Goal: Task Accomplishment & Management: Manage account settings

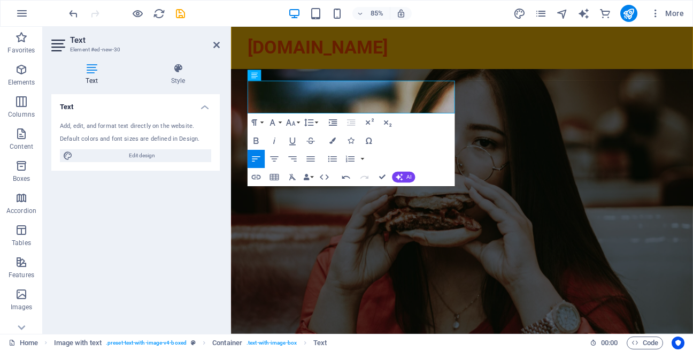
scroll to position [298, 0]
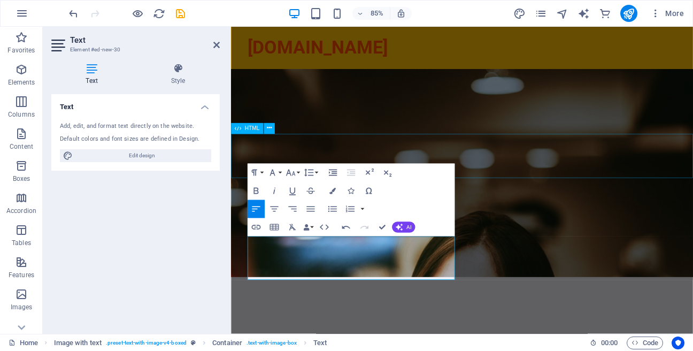
scroll to position [53, 0]
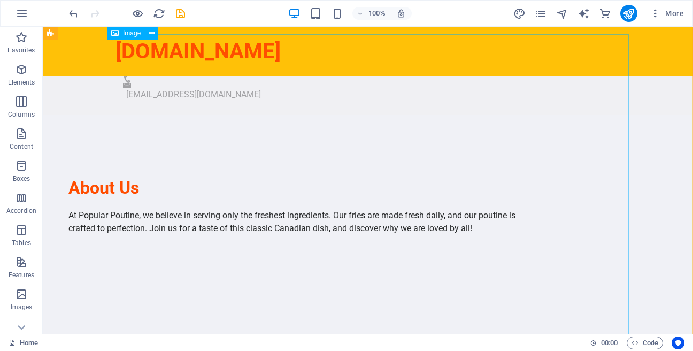
scroll to position [1003, 0]
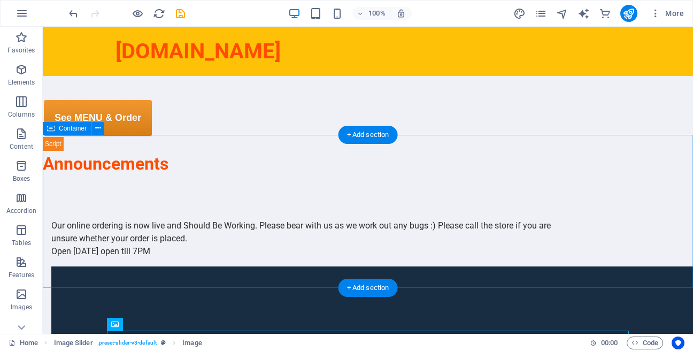
scroll to position [454, 0]
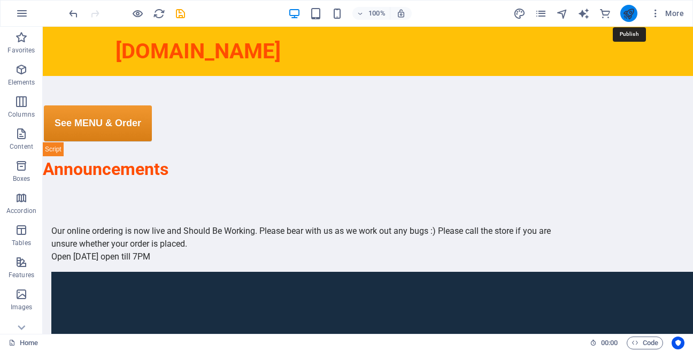
click at [632, 17] on icon "publish" at bounding box center [628, 13] width 12 height 12
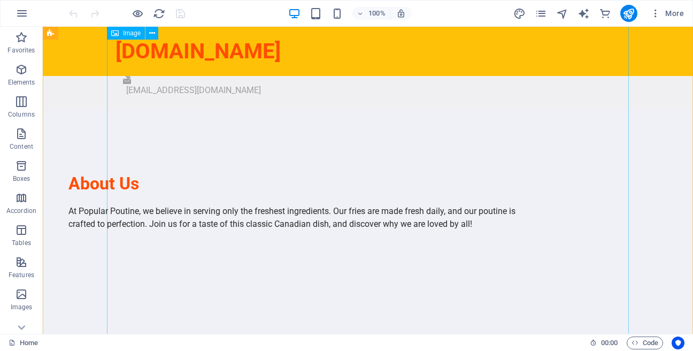
scroll to position [914, 0]
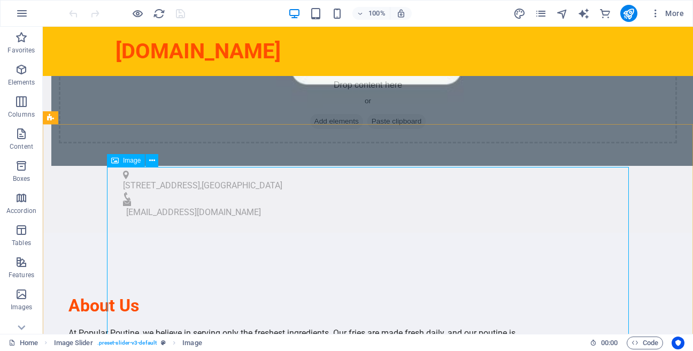
click at [137, 162] on span "Image" at bounding box center [132, 160] width 18 height 6
click at [156, 161] on button at bounding box center [151, 160] width 13 height 13
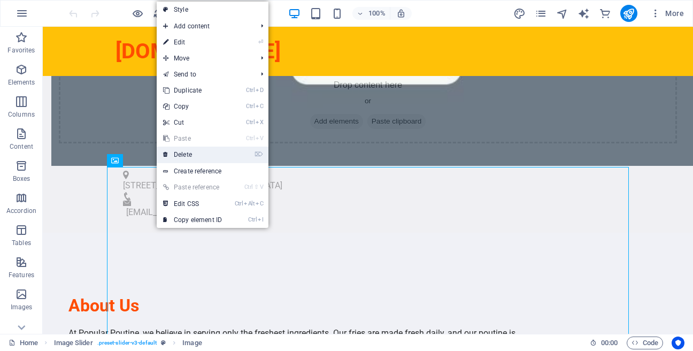
click at [182, 161] on link "⌦ Delete" at bounding box center [193, 154] width 72 height 16
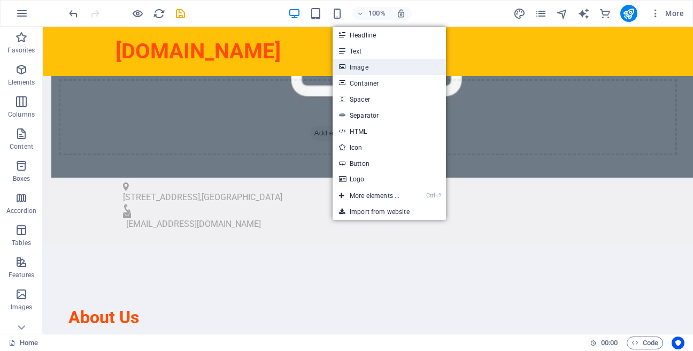
click at [353, 70] on link "Image" at bounding box center [389, 67] width 113 height 16
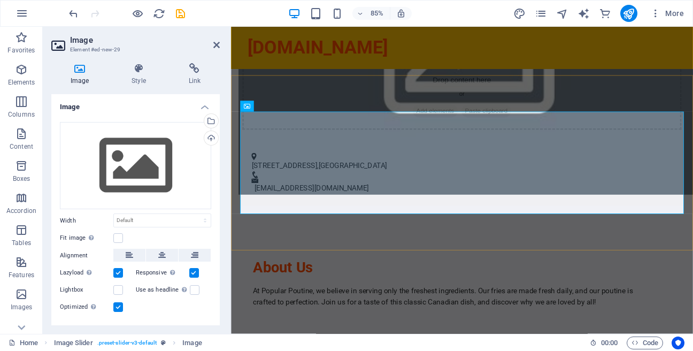
scroll to position [907, 0]
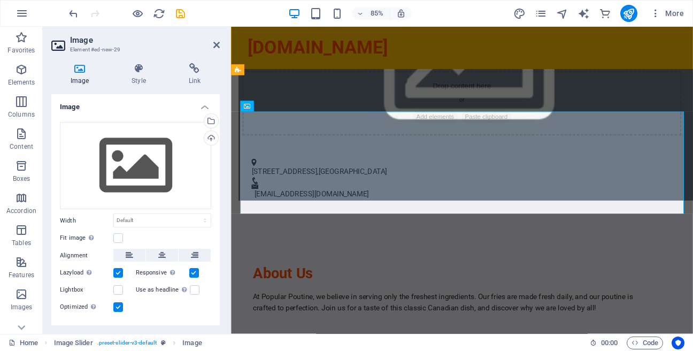
click at [87, 73] on icon at bounding box center [79, 68] width 57 height 11
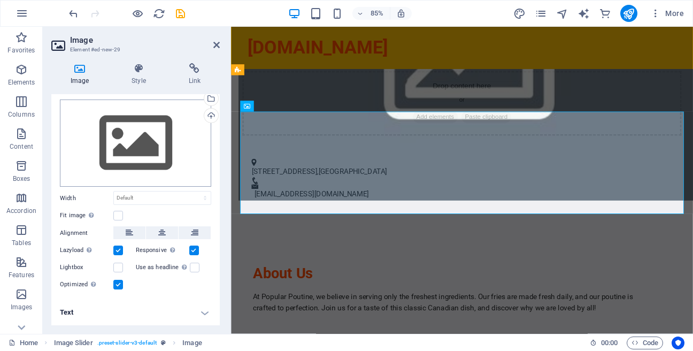
scroll to position [0, 0]
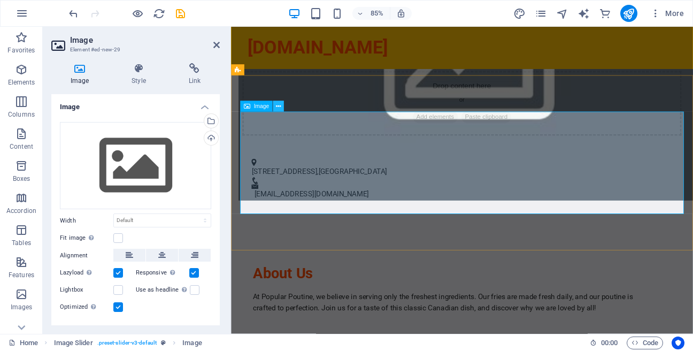
click at [277, 106] on icon at bounding box center [278, 107] width 5 height 10
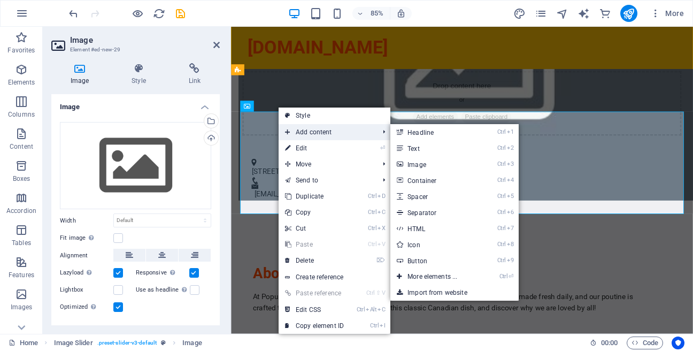
click at [298, 136] on span "Add content" at bounding box center [327, 132] width 96 height 16
click at [422, 167] on link "Ctrl 3 Image" at bounding box center [434, 164] width 88 height 16
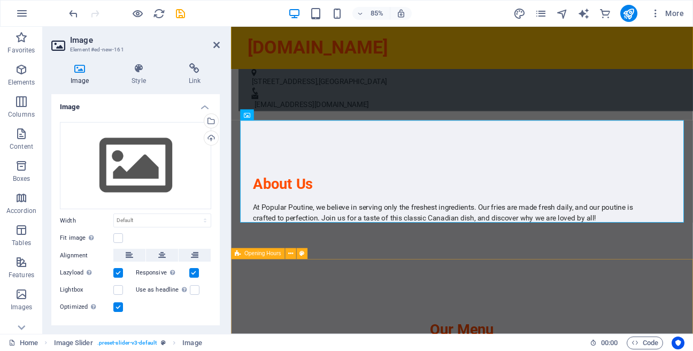
scroll to position [1022, 0]
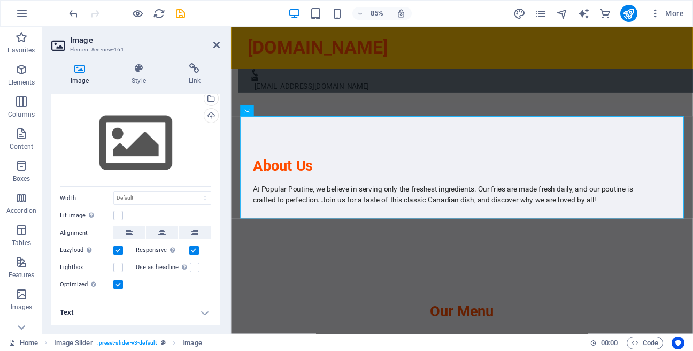
click at [217, 40] on h2 "Image" at bounding box center [145, 40] width 150 height 10
click at [215, 43] on icon at bounding box center [216, 45] width 6 height 9
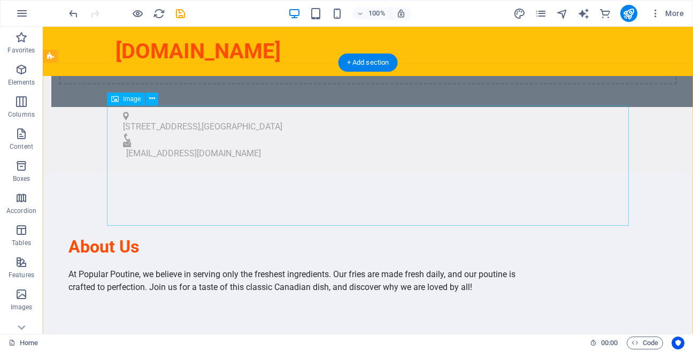
scroll to position [947, 0]
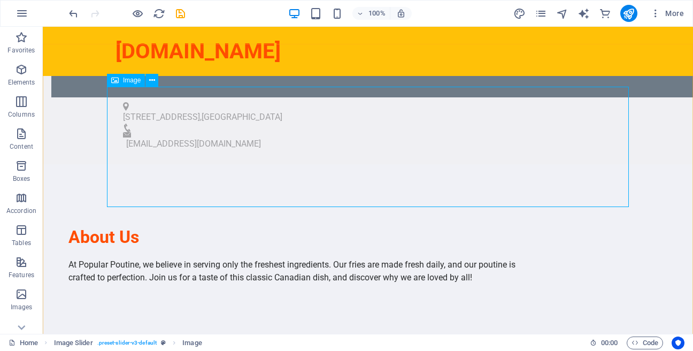
click at [113, 83] on icon at bounding box center [114, 80] width 7 height 13
click at [117, 79] on icon at bounding box center [114, 80] width 7 height 13
click at [151, 81] on icon at bounding box center [152, 80] width 6 height 11
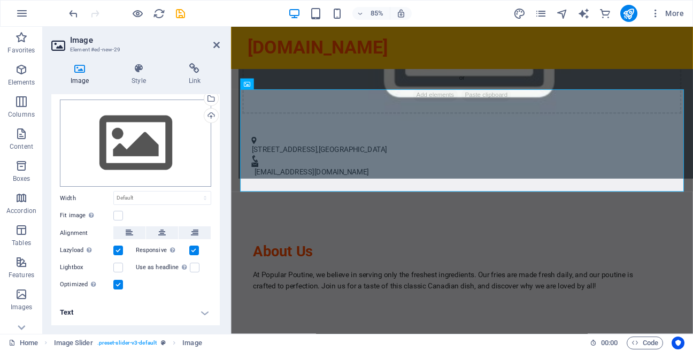
scroll to position [0, 0]
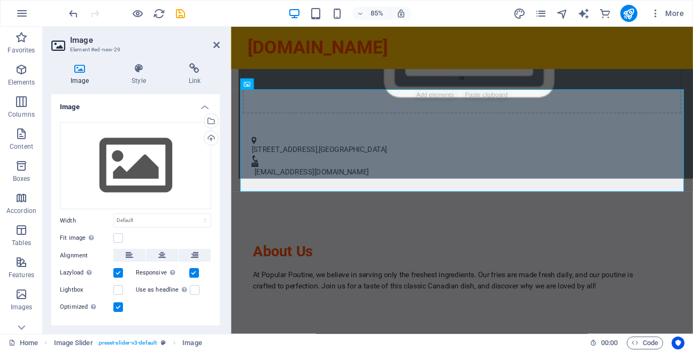
click at [95, 47] on h3 "Element #ed-new-29" at bounding box center [134, 50] width 128 height 10
click at [78, 70] on icon at bounding box center [79, 68] width 57 height 11
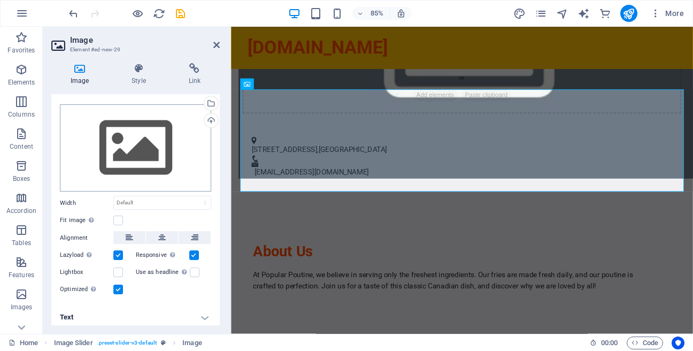
scroll to position [22, 0]
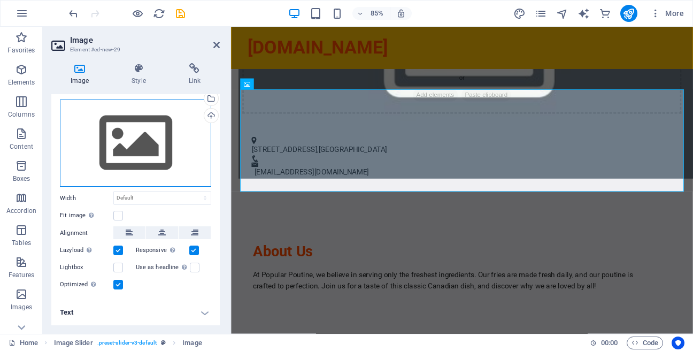
click at [153, 134] on div "Drag files here, click to choose files or select files from Files or our free s…" at bounding box center [135, 143] width 151 height 88
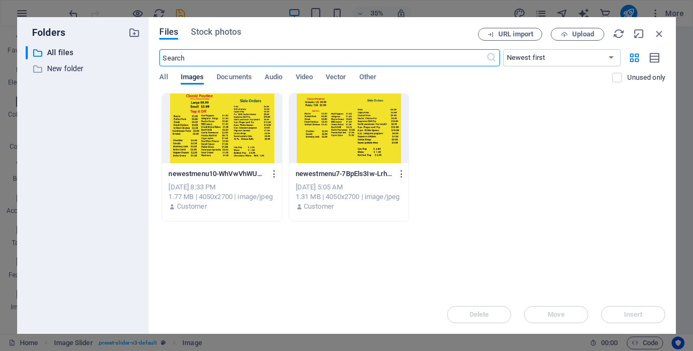
scroll to position [1131, 0]
click at [164, 75] on span "All" at bounding box center [163, 78] width 8 height 15
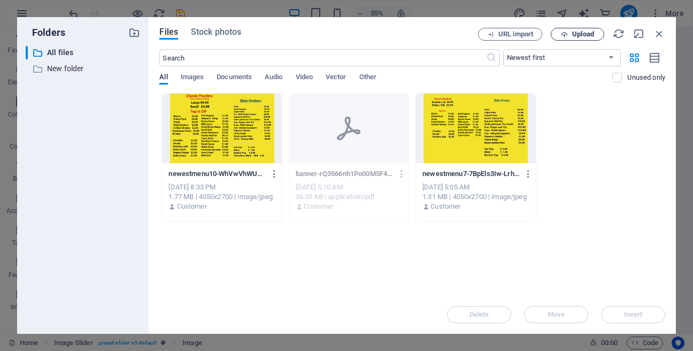
click at [589, 36] on span "Upload" at bounding box center [583, 34] width 22 height 6
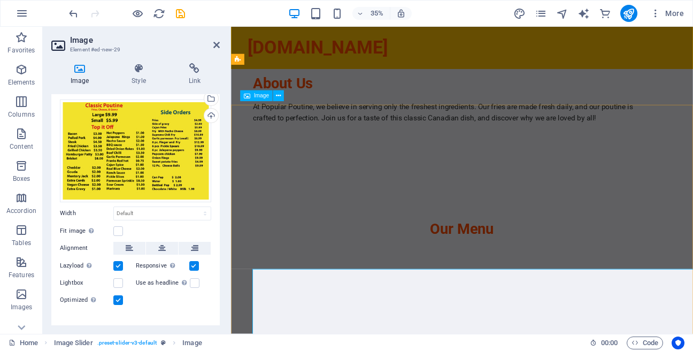
scroll to position [920, 0]
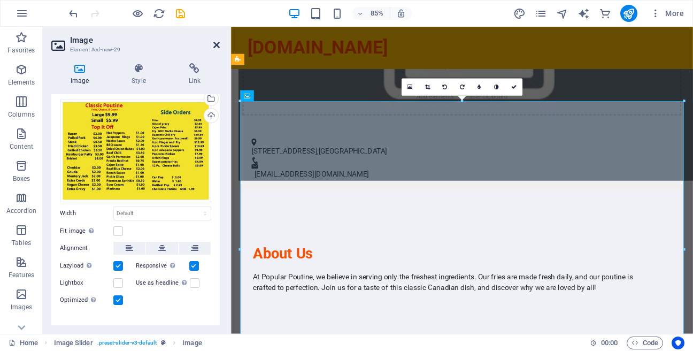
click at [217, 43] on icon at bounding box center [216, 45] width 6 height 9
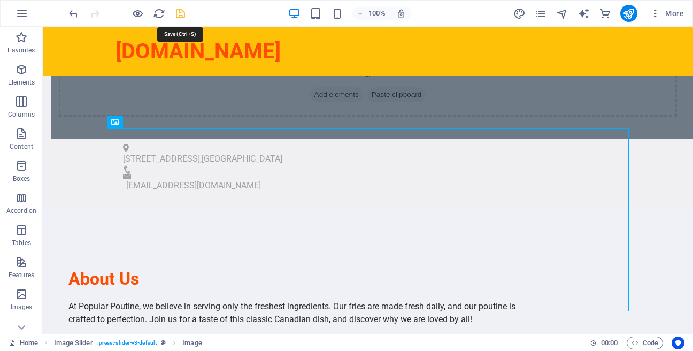
click at [181, 11] on icon "save" at bounding box center [180, 13] width 12 height 12
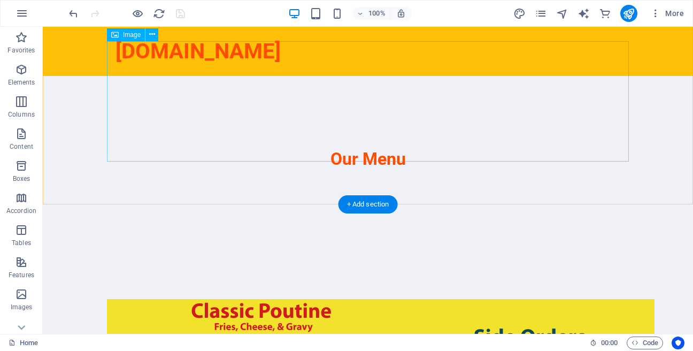
scroll to position [1341, 0]
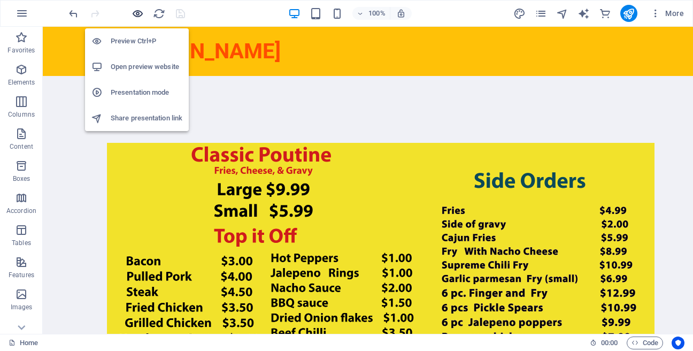
click at [140, 7] on icon "button" at bounding box center [138, 13] width 12 height 12
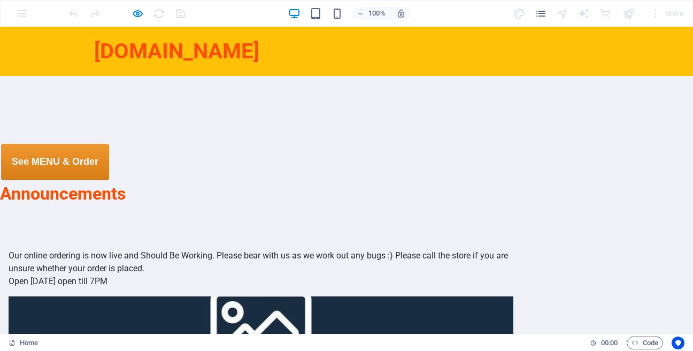
scroll to position [427, 0]
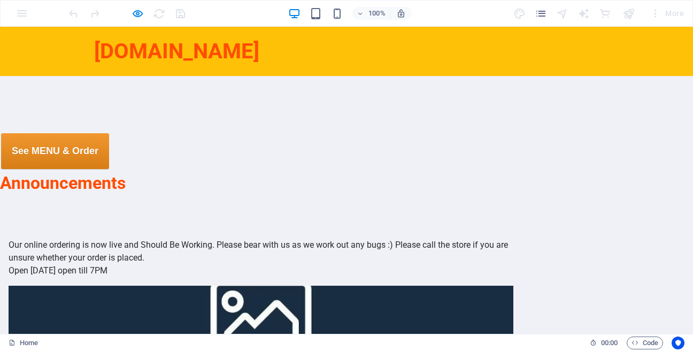
drag, startPoint x: 113, startPoint y: 145, endPoint x: 444, endPoint y: 182, distance: 332.9
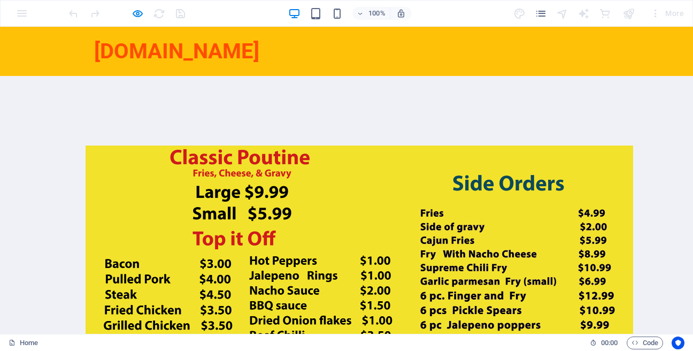
scroll to position [980, 0]
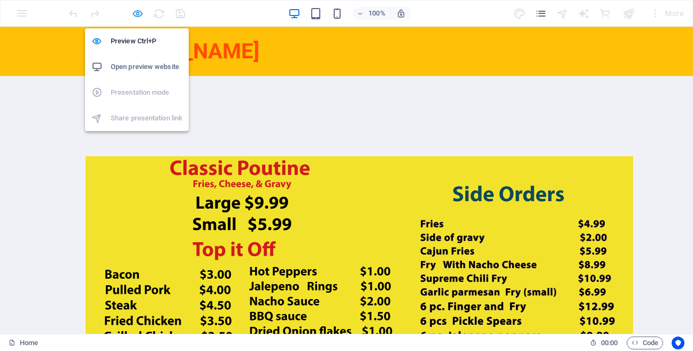
click at [134, 11] on icon "button" at bounding box center [138, 13] width 12 height 12
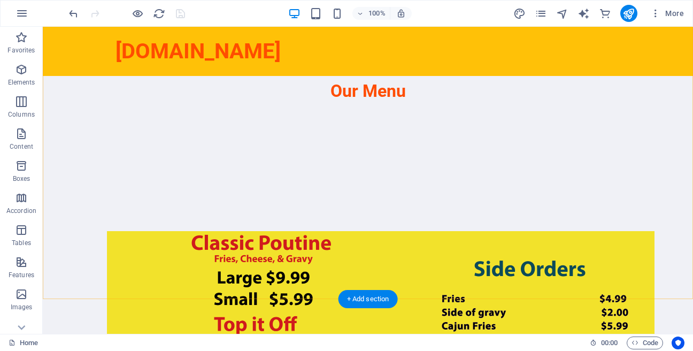
scroll to position [1307, 0]
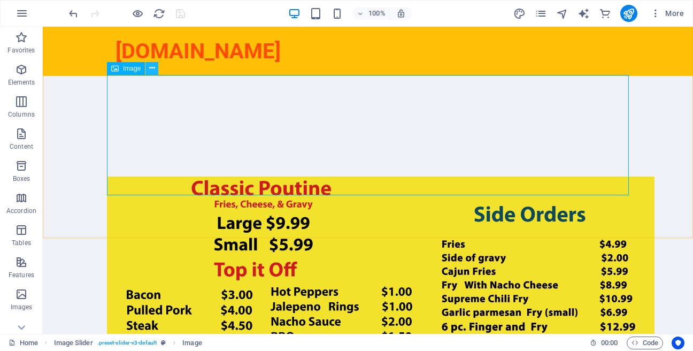
click at [148, 68] on button at bounding box center [151, 68] width 13 height 13
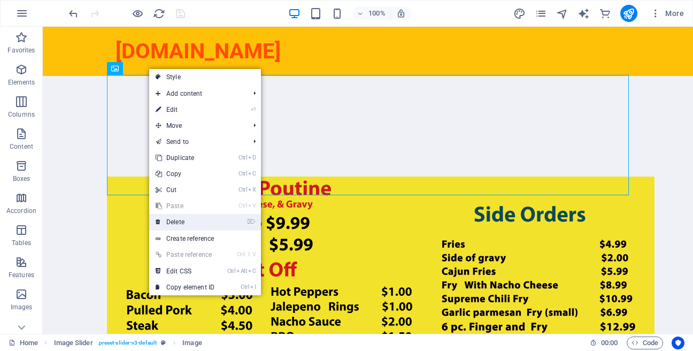
click at [186, 218] on link "⌦ Delete" at bounding box center [185, 222] width 72 height 16
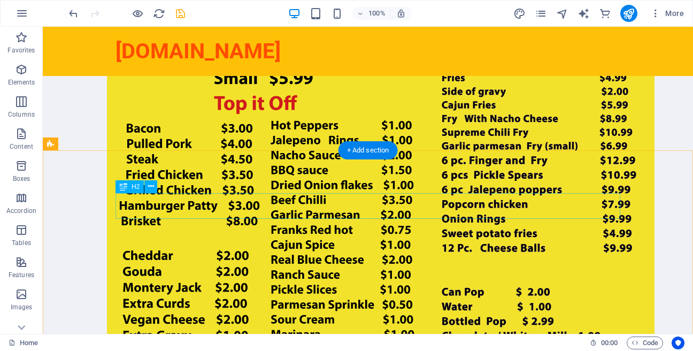
scroll to position [1491, 0]
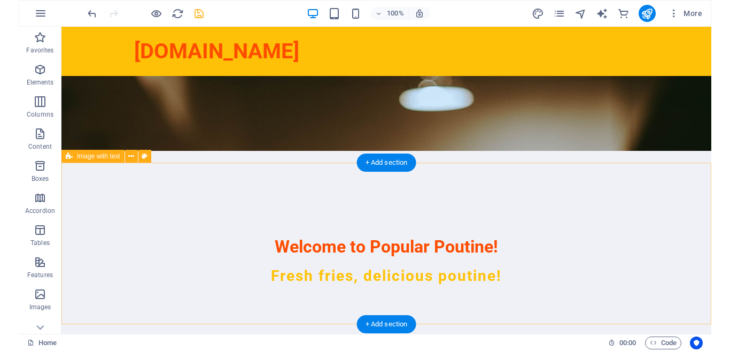
scroll to position [0, 0]
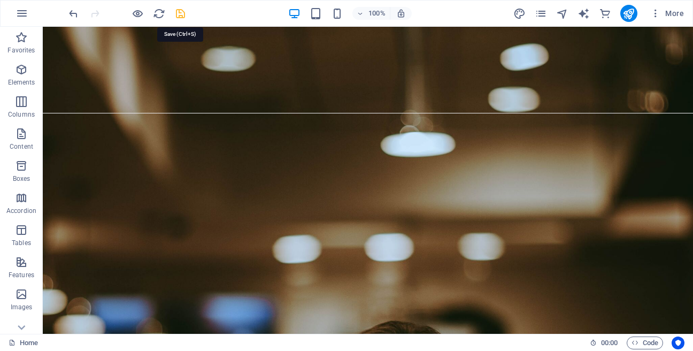
click at [178, 14] on icon "save" at bounding box center [180, 13] width 12 height 12
